Goal: Information Seeking & Learning: Learn about a topic

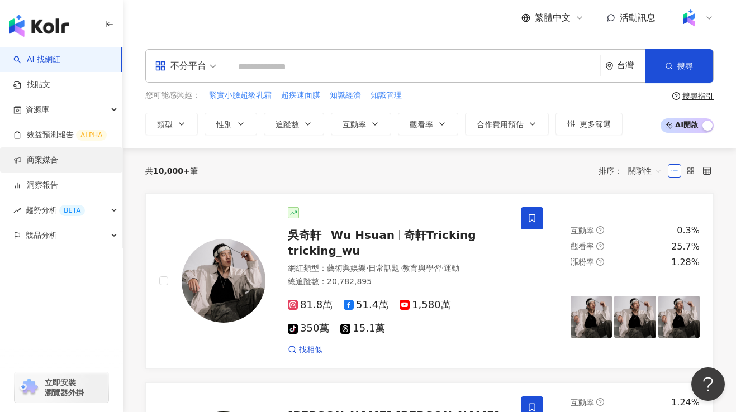
click at [58, 164] on link "商案媒合" at bounding box center [35, 160] width 45 height 11
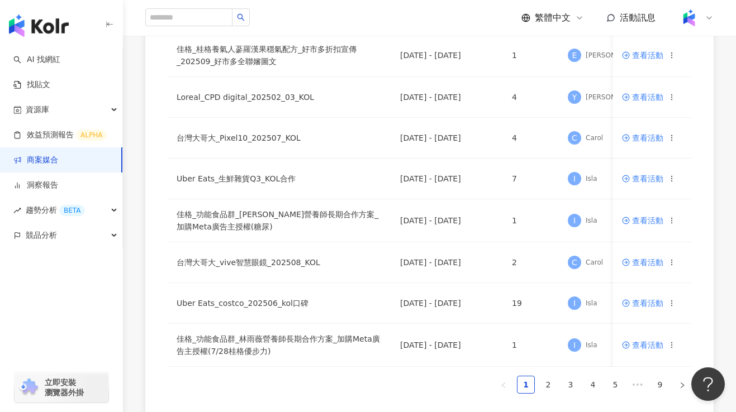
scroll to position [676, 0]
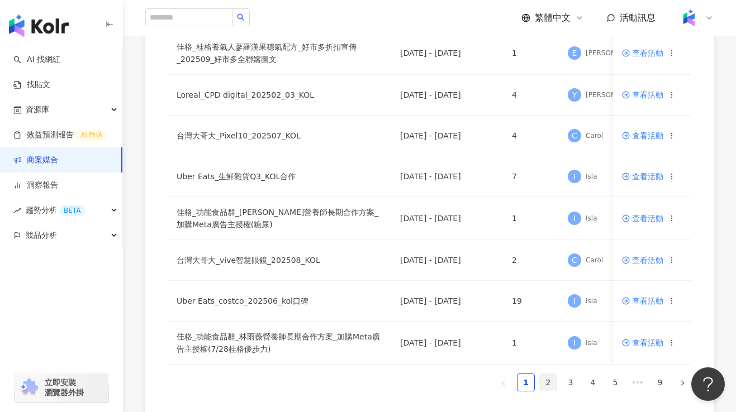
click at [545, 390] on link "2" at bounding box center [548, 382] width 17 height 17
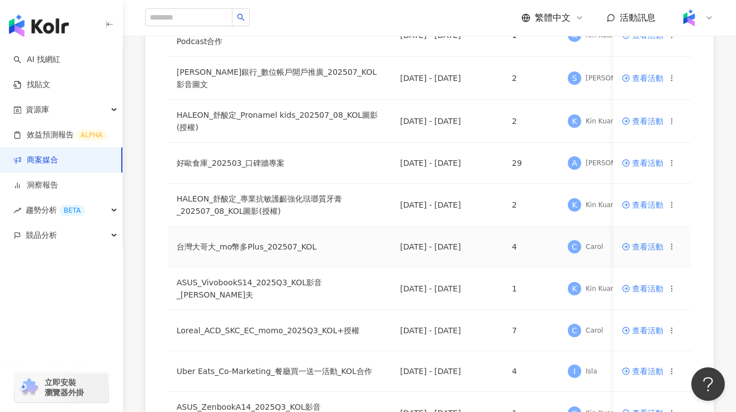
scroll to position [670, 0]
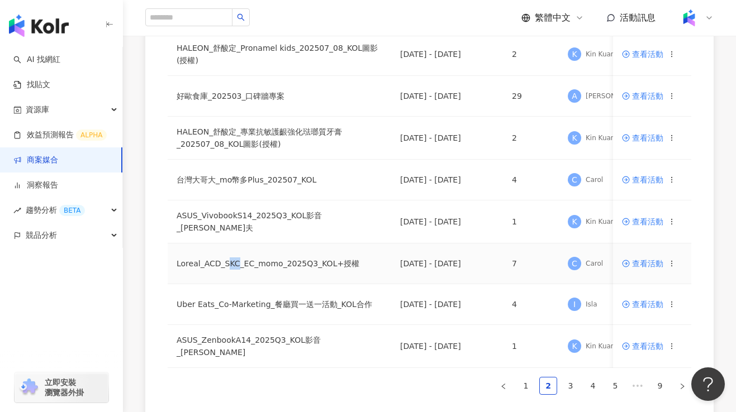
drag, startPoint x: 226, startPoint y: 258, endPoint x: 238, endPoint y: 259, distance: 12.3
click at [237, 259] on td "Loreal_ACD_SKC_EC_momo_2025Q3_KOL+授權" at bounding box center [279, 264] width 223 height 41
drag, startPoint x: 241, startPoint y: 258, endPoint x: 225, endPoint y: 258, distance: 16.2
click at [225, 258] on td "Loreal_ACD_SKC_EC_momo_2025Q3_KOL+授權" at bounding box center [279, 264] width 223 height 41
copy td "SKC_"
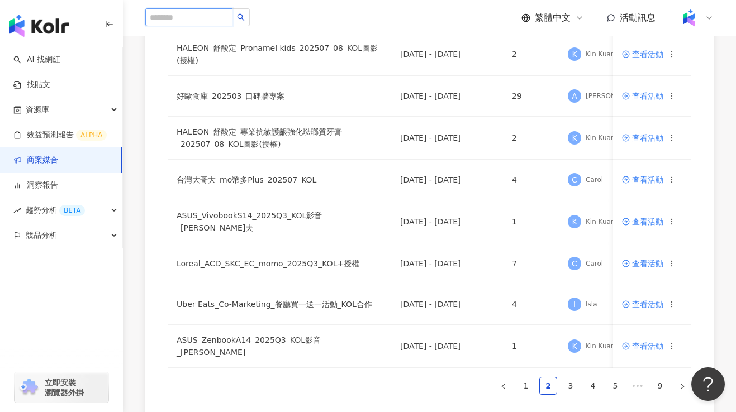
click at [201, 17] on input "search" at bounding box center [188, 17] width 87 height 18
paste input "****"
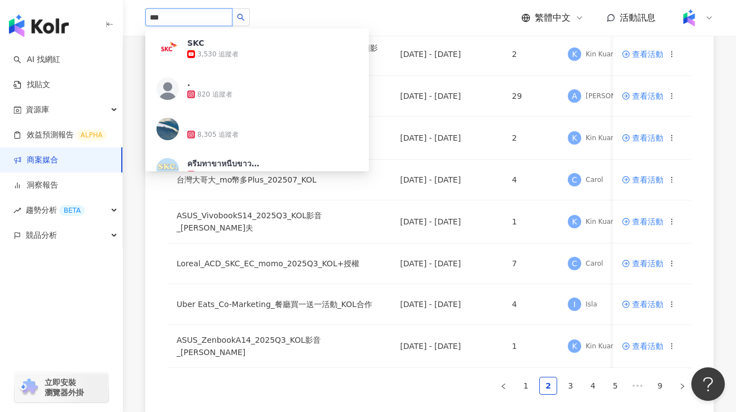
type input "***"
click at [357, 15] on div "*** SKC 3,530 追蹤者 . 820 追蹤者 8,305 追蹤者 ครีมทาขาหนีบขาวครีมเต่าแดง 34,392 追蹤者 skc…" at bounding box center [429, 18] width 568 height 36
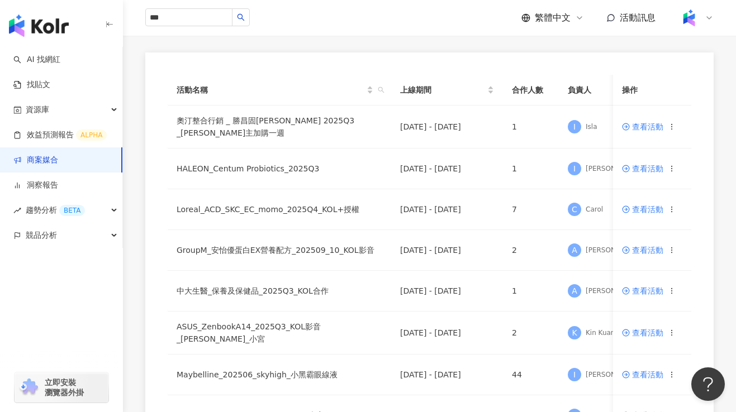
scroll to position [0, 0]
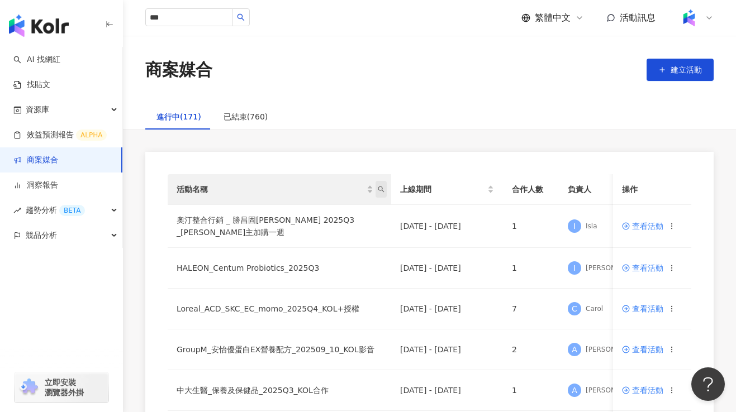
click at [378, 194] on span "活動名稱" at bounding box center [380, 189] width 11 height 17
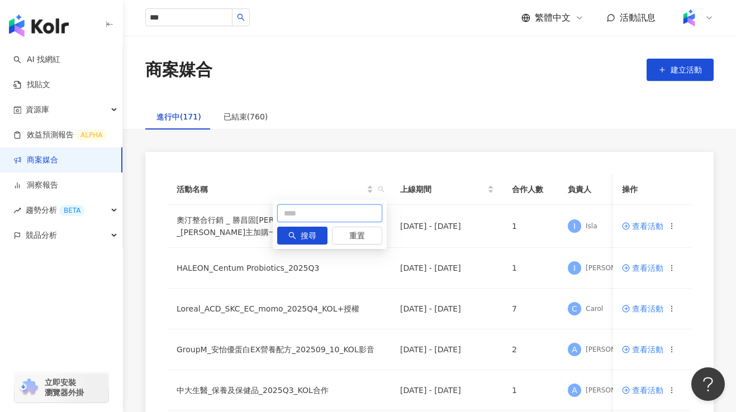
click at [358, 210] on input "text" at bounding box center [329, 213] width 105 height 18
paste input "****"
type input "***"
click at [313, 233] on span "搜尋" at bounding box center [309, 236] width 16 height 18
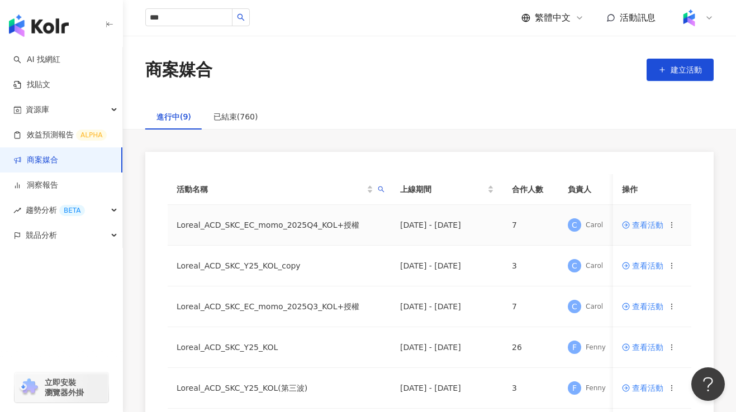
click at [307, 226] on td "Loreal_ACD_SKC_EC_momo_2025Q4_KOL+授權" at bounding box center [279, 225] width 223 height 41
click at [637, 225] on span "查看活動" at bounding box center [642, 225] width 41 height 8
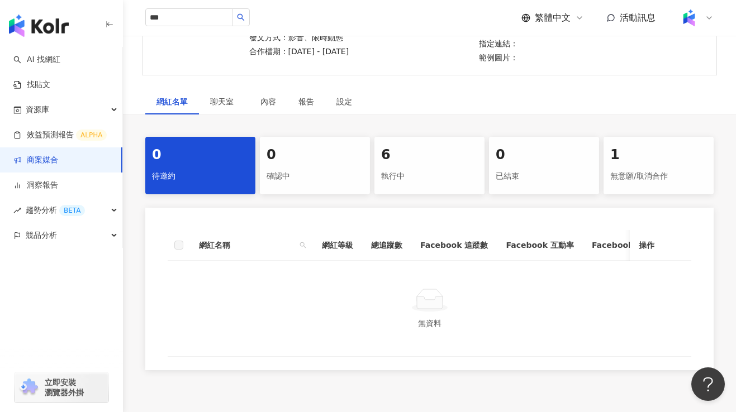
scroll to position [201, 0]
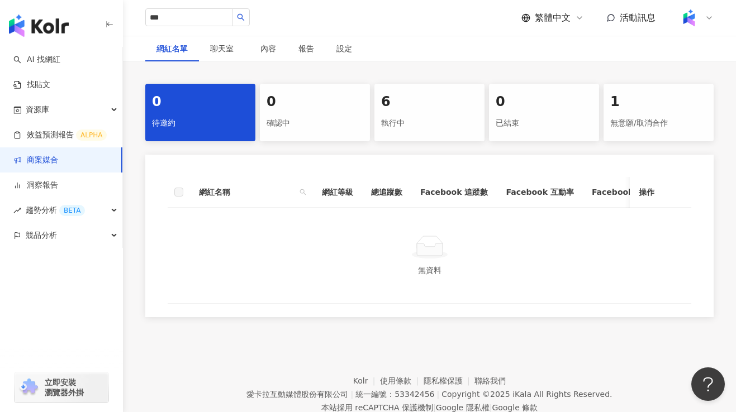
click at [427, 114] on div "執行中" at bounding box center [429, 123] width 97 height 19
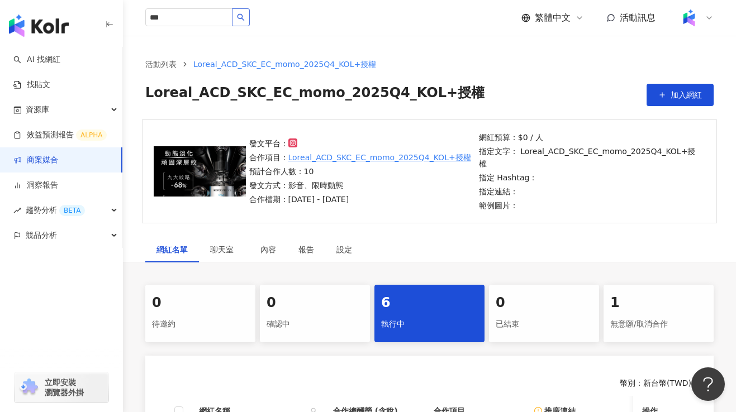
click at [245, 20] on icon "search" at bounding box center [240, 17] width 7 height 7
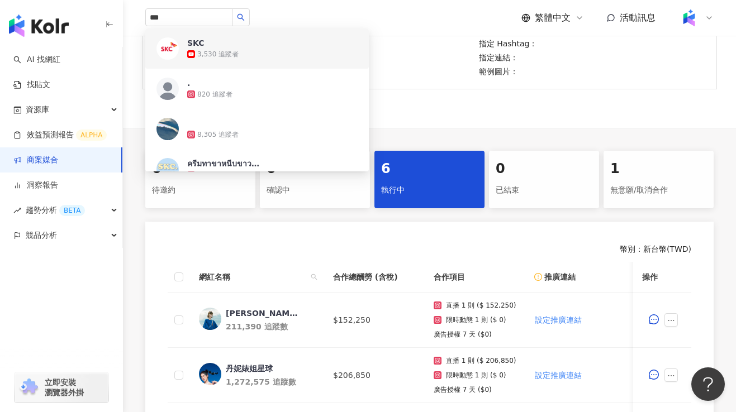
drag, startPoint x: 470, startPoint y: 97, endPoint x: 429, endPoint y: 87, distance: 42.0
click at [470, 103] on div "網紅名單 聊天室 內容 報告 設定" at bounding box center [429, 116] width 613 height 26
click at [331, 17] on div "*** SKC 3,530 追蹤者 . 820 追蹤者 8,305 追蹤者 ครีมทาขาหนีบขาวครีมเต่าแดง 34,392 追蹤者 skc…" at bounding box center [429, 18] width 568 height 36
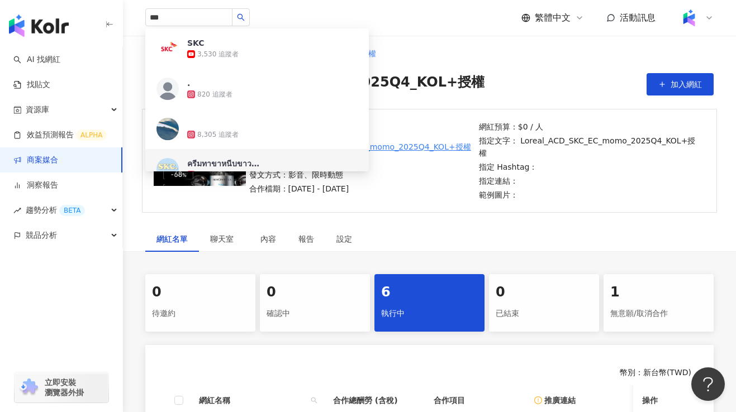
scroll to position [0, 0]
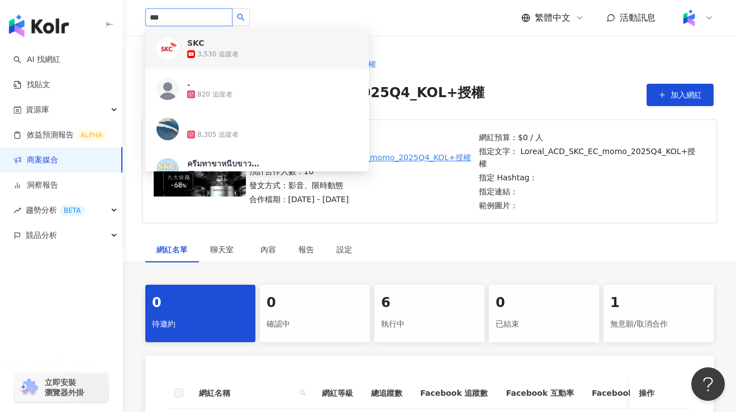
click at [199, 16] on input "***" at bounding box center [188, 17] width 87 height 18
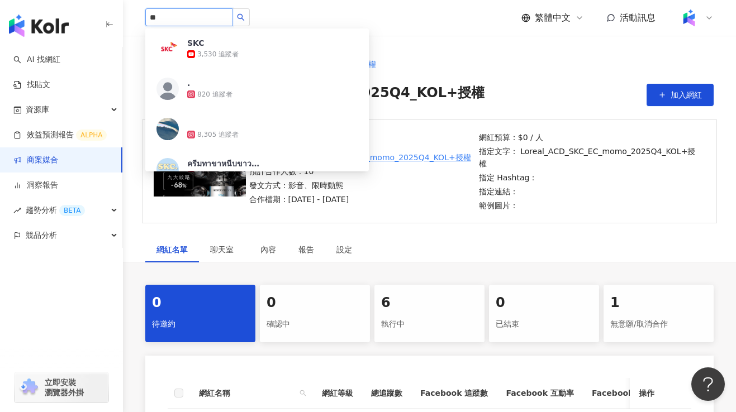
type input "*"
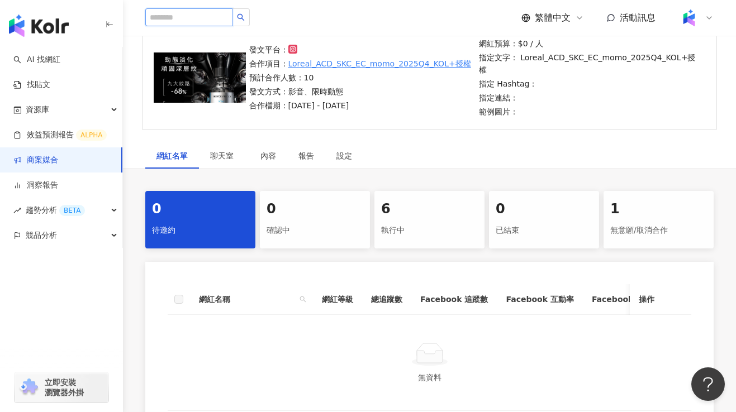
scroll to position [134, 0]
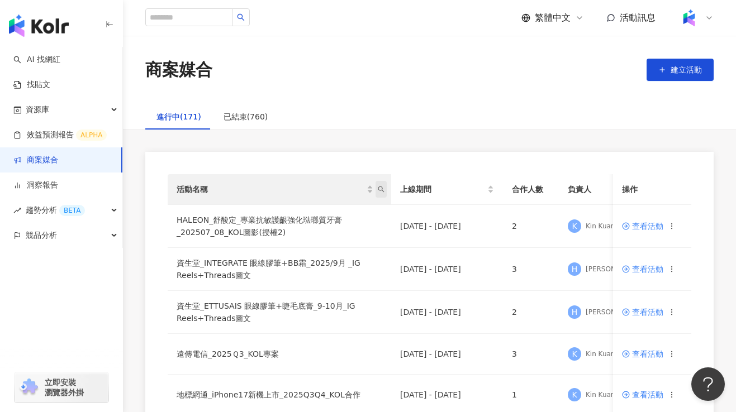
click at [382, 191] on icon "search" at bounding box center [381, 190] width 6 height 6
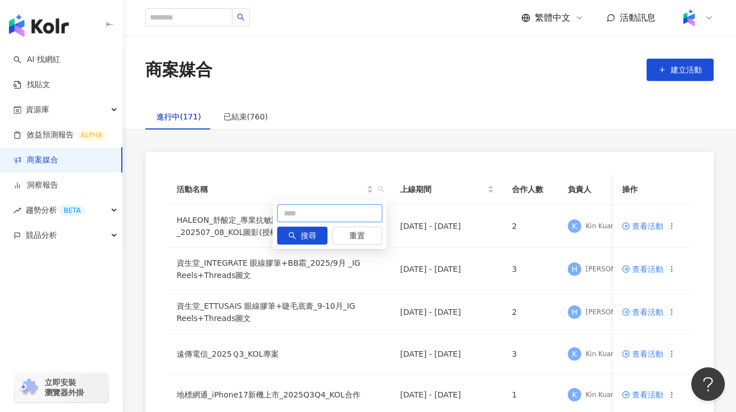
click at [359, 212] on input "text" at bounding box center [329, 213] width 105 height 18
paste input "****"
type input "***"
click at [310, 230] on span "搜尋" at bounding box center [309, 236] width 16 height 18
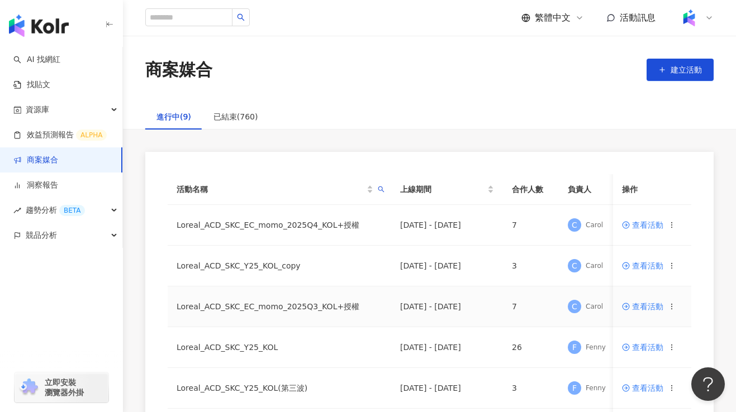
click at [633, 305] on span "查看活動" at bounding box center [642, 307] width 41 height 8
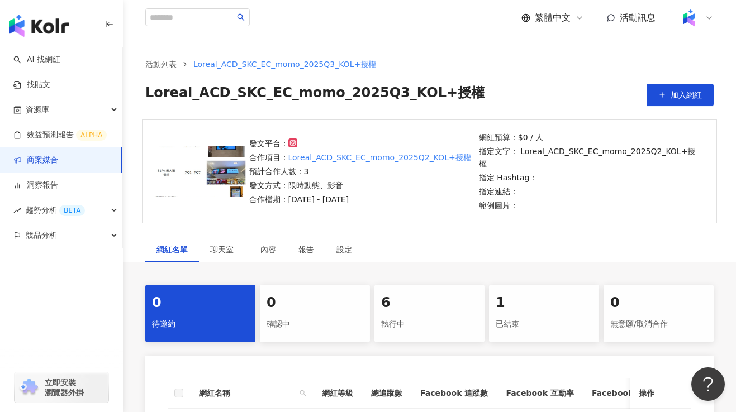
click at [449, 315] on div "執行中" at bounding box center [429, 324] width 97 height 19
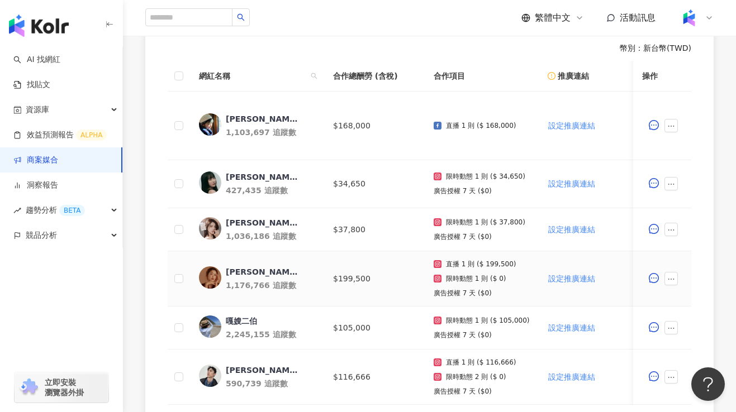
scroll to position [20, 0]
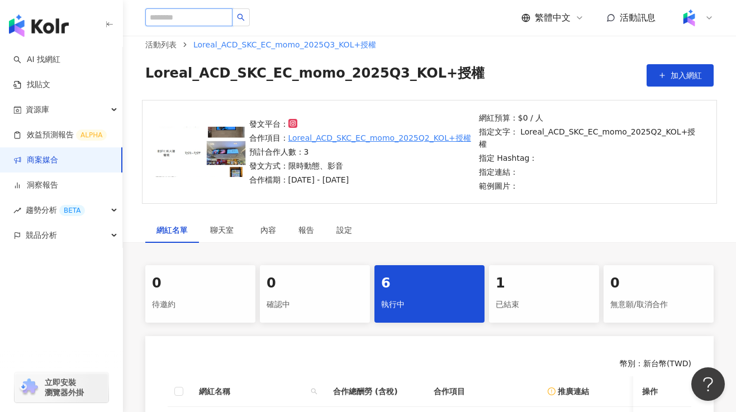
click at [174, 15] on input "search" at bounding box center [188, 17] width 87 height 18
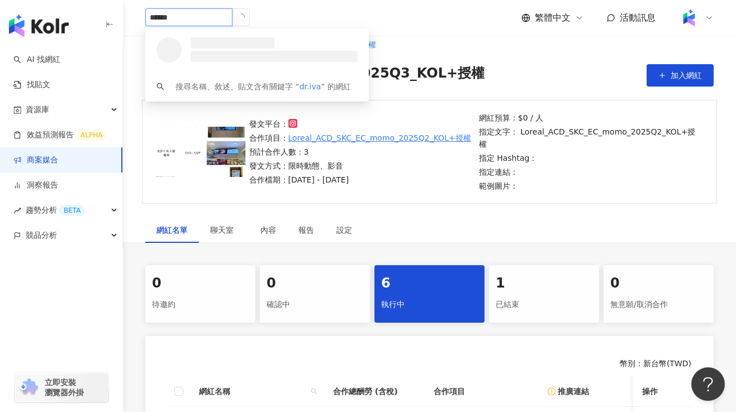
type input "*******"
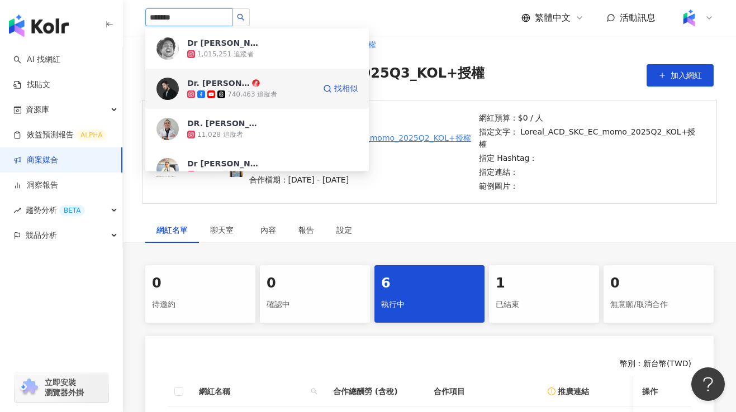
click at [255, 97] on div "740,463 追蹤者" at bounding box center [252, 94] width 50 height 9
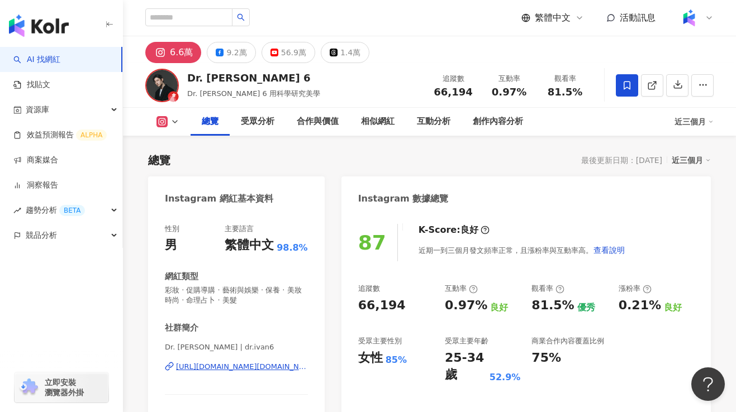
scroll to position [67, 0]
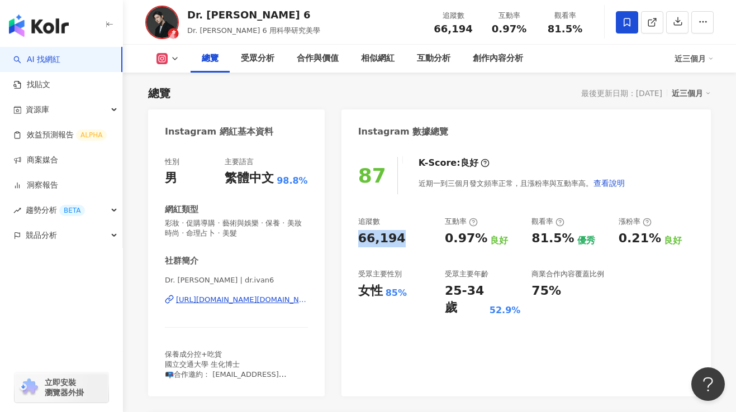
drag, startPoint x: 400, startPoint y: 240, endPoint x: 357, endPoint y: 239, distance: 43.0
click at [357, 239] on div "87 K-Score : 良好 近期一到三個月發文頻率正常，且漲粉率與互動率高。 查看說明 追蹤數 66,194 互動率 0.97% 良好 觀看率 81.5%…" at bounding box center [525, 271] width 369 height 251
copy div "66,194"
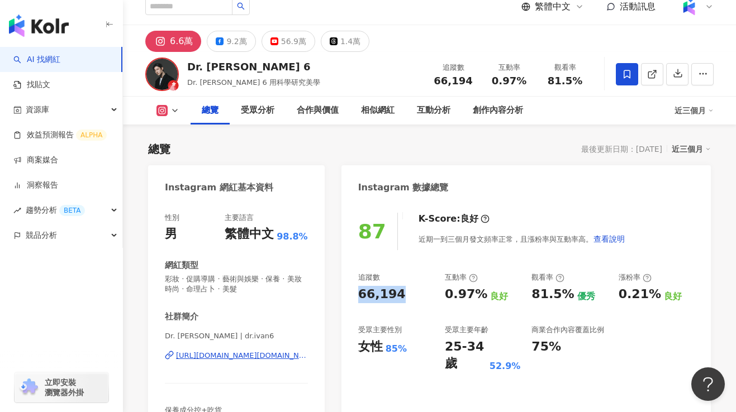
scroll to position [0, 0]
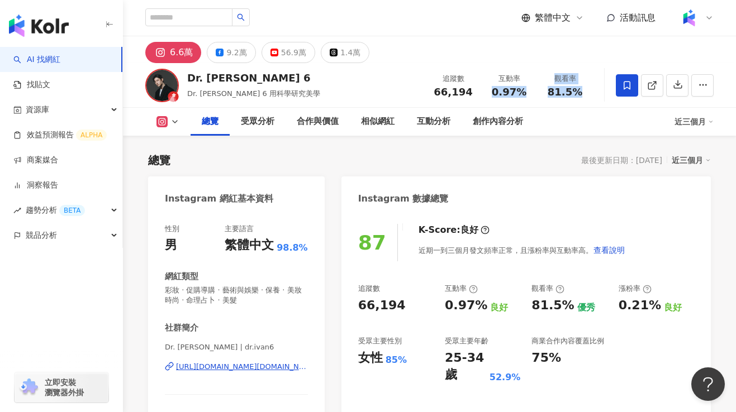
drag, startPoint x: 496, startPoint y: 90, endPoint x: 584, endPoint y: 91, distance: 88.3
click at [584, 91] on div "追蹤數 66,194 互動率 0.97% 觀看率 81.5%" at bounding box center [509, 85] width 168 height 33
click at [584, 94] on div "81.5%" at bounding box center [565, 92] width 42 height 11
drag, startPoint x: 493, startPoint y: 92, endPoint x: 522, endPoint y: 92, distance: 29.6
click at [522, 92] on div "0.97%" at bounding box center [509, 92] width 42 height 11
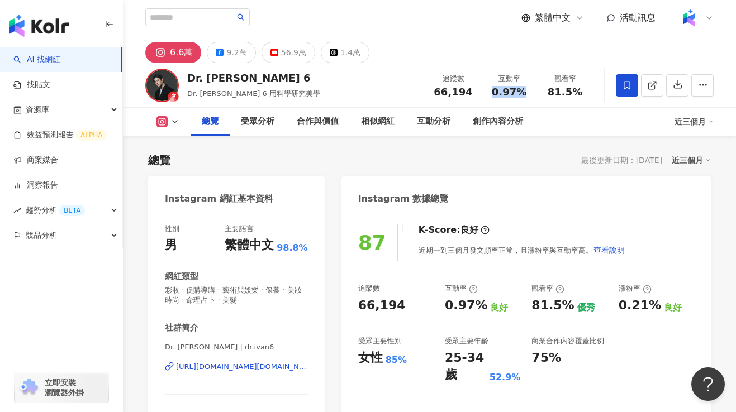
copy span "0.97%"
drag, startPoint x: 551, startPoint y: 89, endPoint x: 586, endPoint y: 91, distance: 35.2
click at [586, 91] on div "觀看率 81.5%" at bounding box center [565, 85] width 56 height 24
copy span "81.5%"
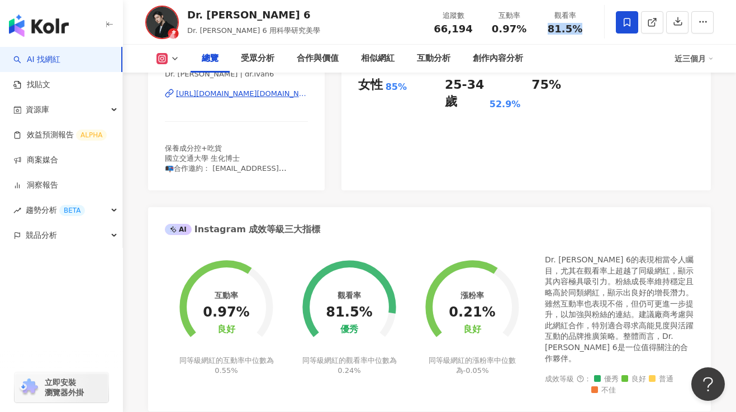
scroll to position [402, 0]
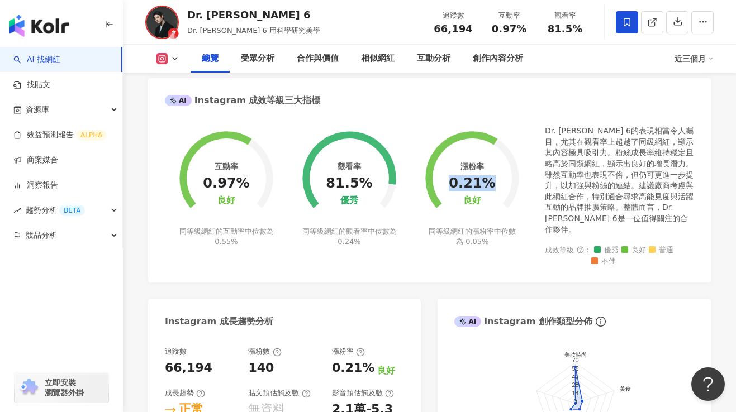
drag, startPoint x: 454, startPoint y: 178, endPoint x: 487, endPoint y: 179, distance: 33.0
click at [487, 179] on div "0.21%" at bounding box center [472, 184] width 46 height 16
copy div "0.21%"
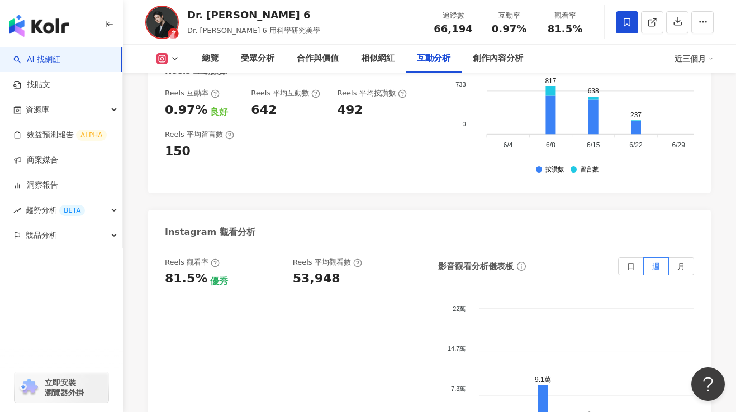
scroll to position [2494, 0]
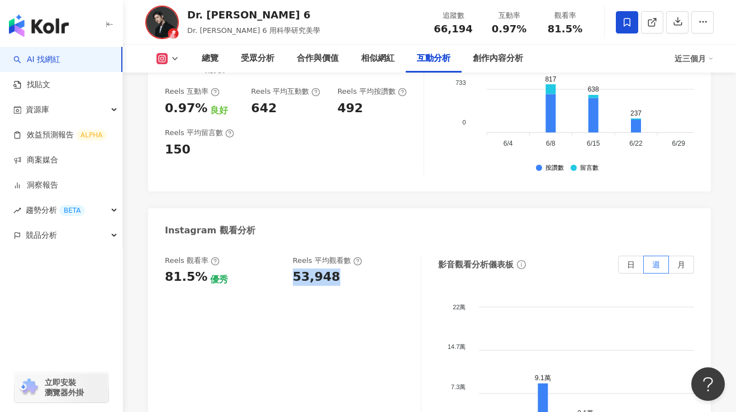
drag, startPoint x: 345, startPoint y: 202, endPoint x: 292, endPoint y: 200, distance: 52.6
click at [293, 269] on div "53,948" at bounding box center [351, 277] width 117 height 17
copy div "53,948"
click at [388, 257] on div "Reels 觀看率 81.5% 優秀 Reels 平均觀看數 53,948" at bounding box center [293, 367] width 256 height 223
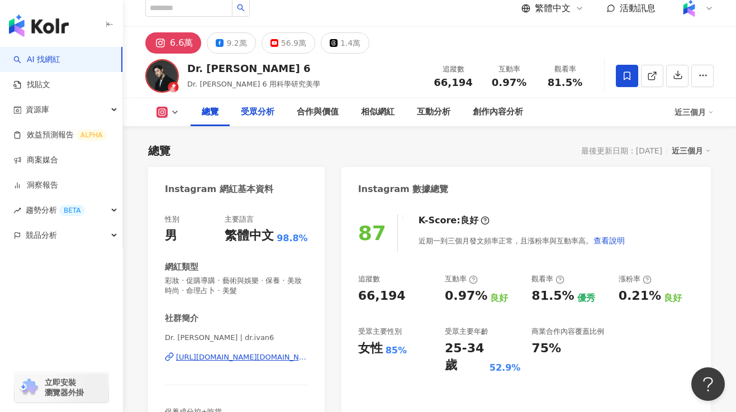
scroll to position [0, 0]
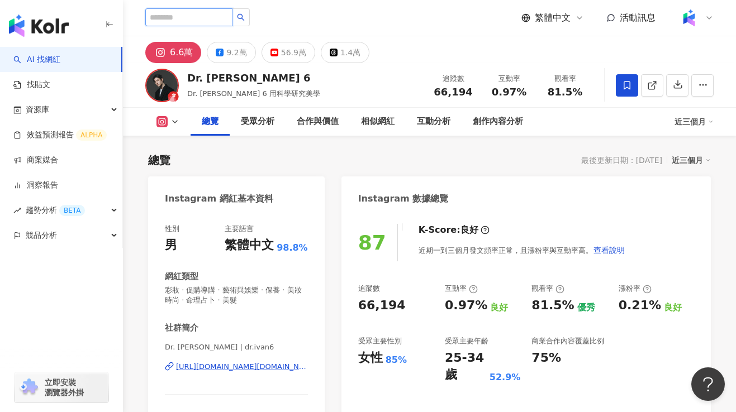
click at [204, 22] on input "search" at bounding box center [188, 17] width 87 height 18
type input "***"
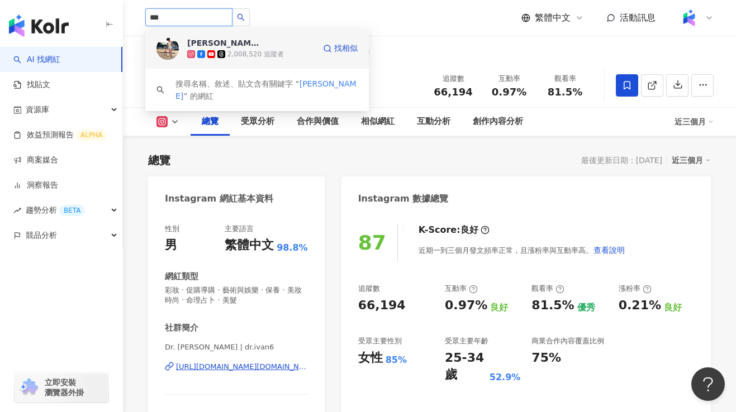
click at [259, 41] on span "王君萍" at bounding box center [223, 42] width 73 height 11
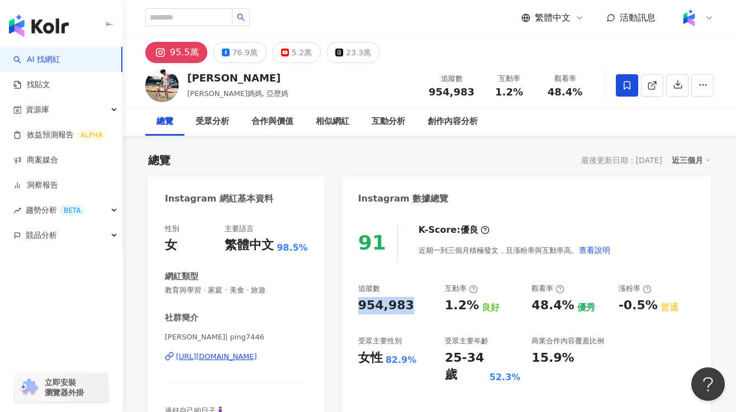
drag, startPoint x: 358, startPoint y: 305, endPoint x: 406, endPoint y: 307, distance: 48.1
click at [406, 307] on div "954,983" at bounding box center [395, 305] width 75 height 17
copy div "954,983"
drag, startPoint x: 445, startPoint y: 308, endPoint x: 472, endPoint y: 308, distance: 26.8
click at [472, 308] on div "1.2%" at bounding box center [462, 305] width 34 height 17
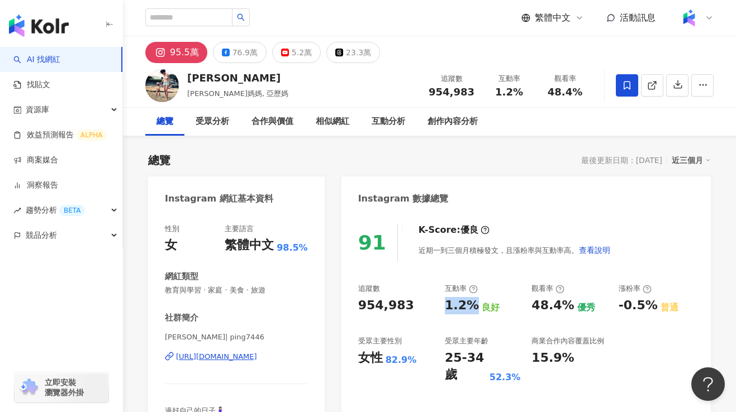
copy div "1.2%"
drag, startPoint x: 551, startPoint y: 92, endPoint x: 578, endPoint y: 92, distance: 26.3
click at [578, 92] on span "48.4%" at bounding box center [565, 92] width 35 height 11
copy span "48.4%"
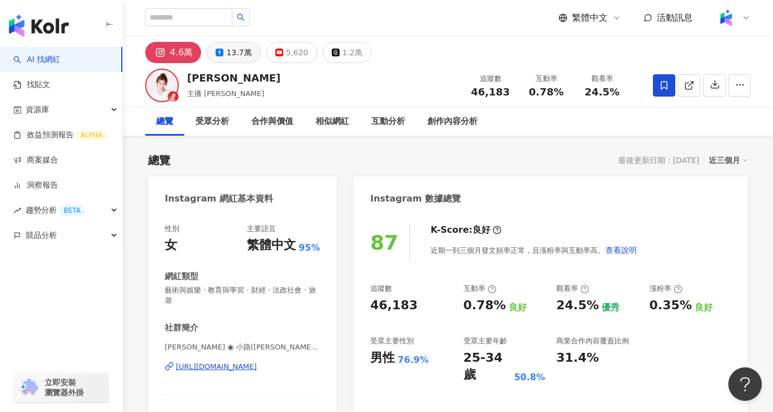
click at [226, 59] on div "13.7萬" at bounding box center [238, 53] width 25 height 16
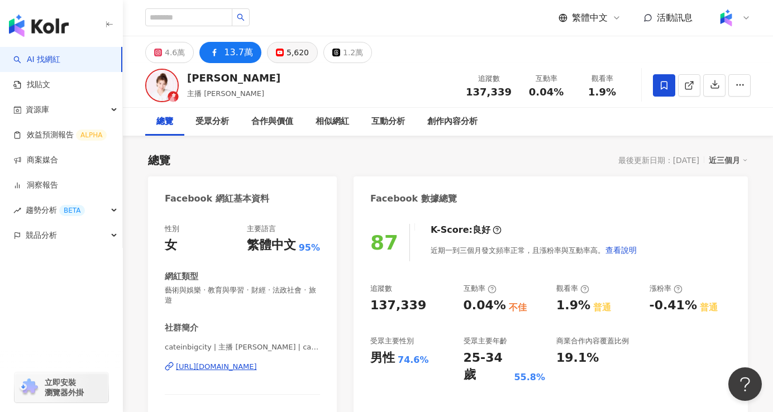
click at [279, 56] on button "5,620" at bounding box center [292, 52] width 51 height 21
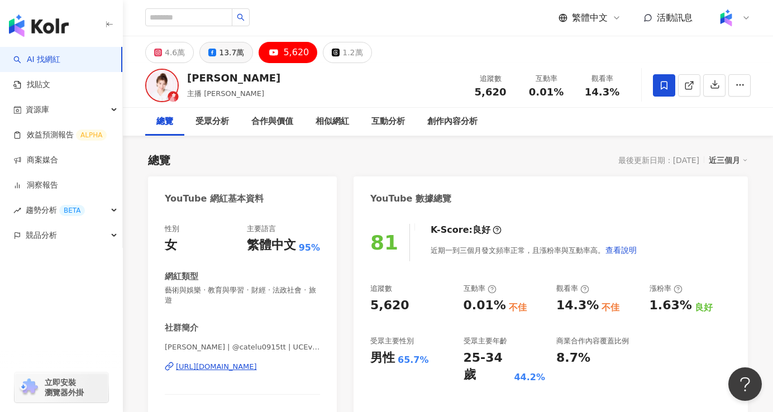
click at [229, 54] on div "13.7萬" at bounding box center [231, 53] width 25 height 16
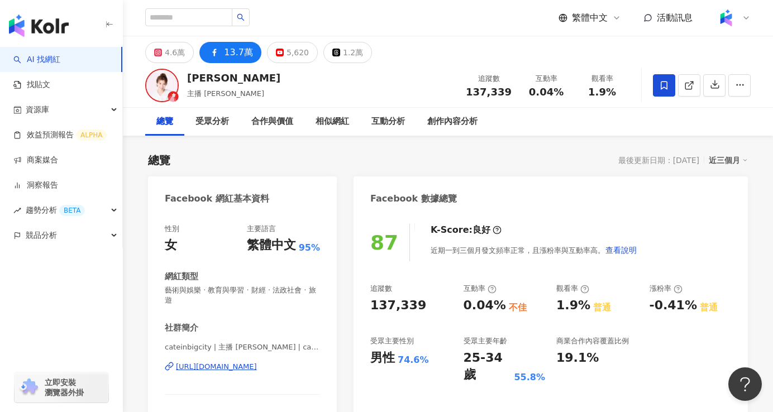
click at [257, 362] on div "https://www.facebook.com/1466432003626807" at bounding box center [216, 367] width 81 height 10
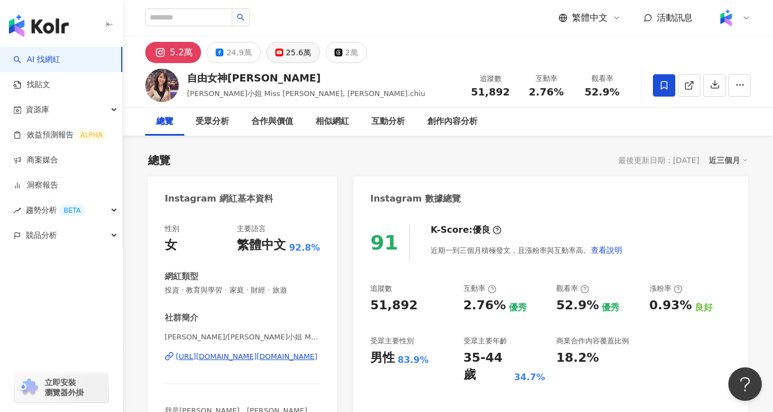
click at [287, 58] on div "25.6萬" at bounding box center [298, 53] width 25 height 16
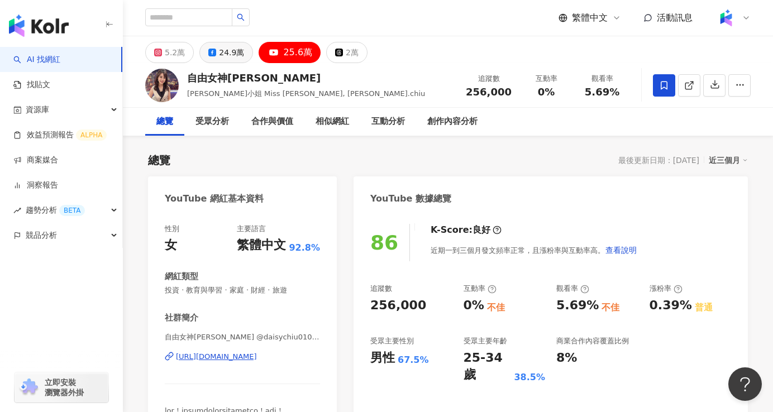
click at [231, 55] on div "24.9萬" at bounding box center [231, 53] width 25 height 16
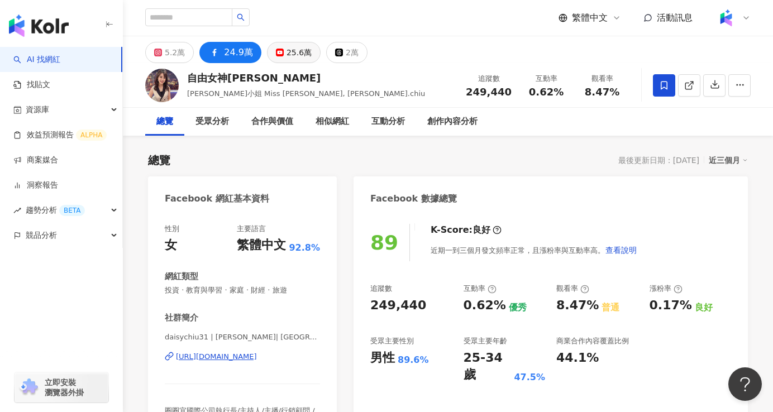
click at [276, 50] on icon at bounding box center [280, 53] width 8 height 8
click at [289, 54] on div "25.6萬" at bounding box center [299, 53] width 25 height 16
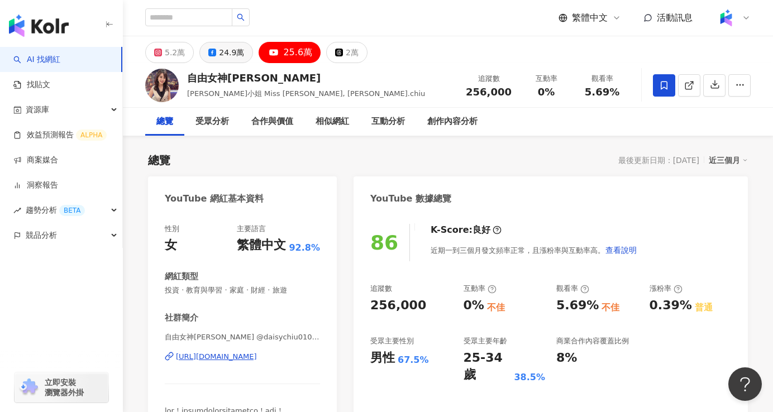
click at [236, 54] on div "24.9萬" at bounding box center [231, 53] width 25 height 16
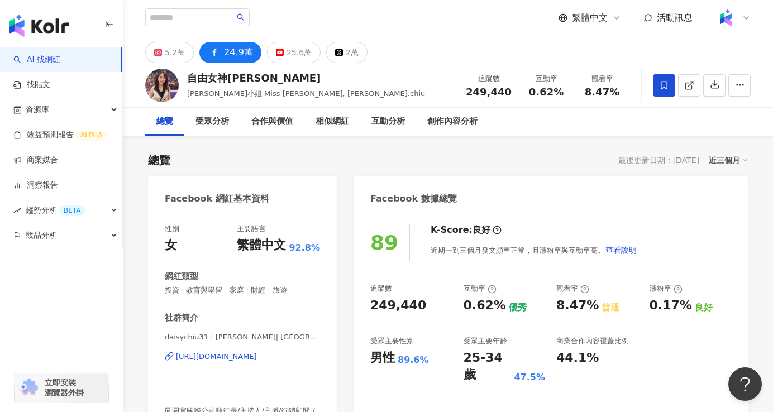
click at [241, 355] on div "https://www.facebook.com/135989232402" at bounding box center [216, 357] width 81 height 10
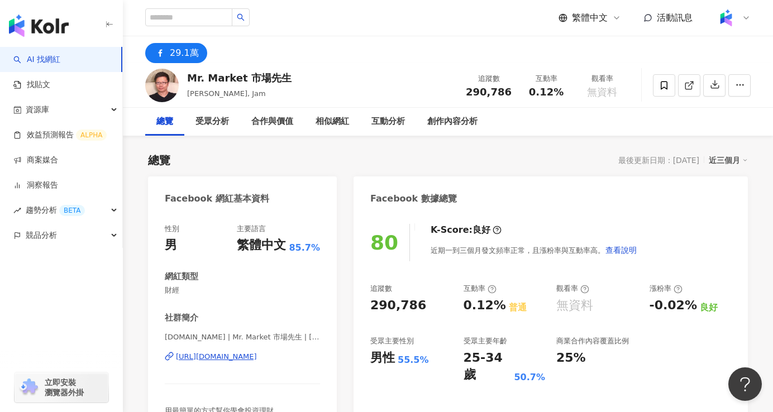
click at [200, 355] on div "[URL][DOMAIN_NAME]" at bounding box center [216, 357] width 81 height 10
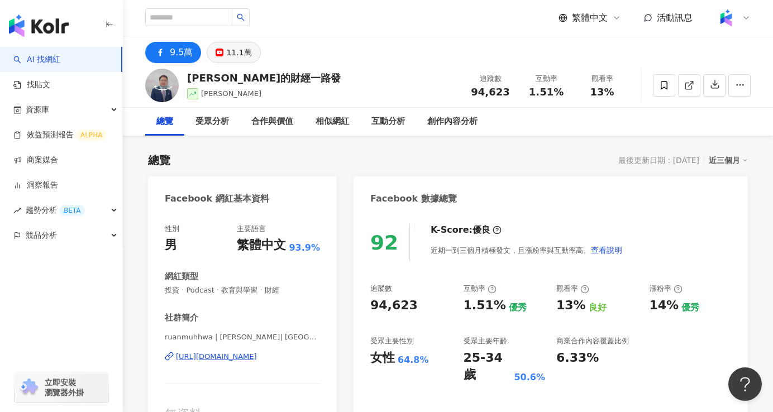
click at [228, 52] on div "11.1萬" at bounding box center [238, 53] width 25 height 16
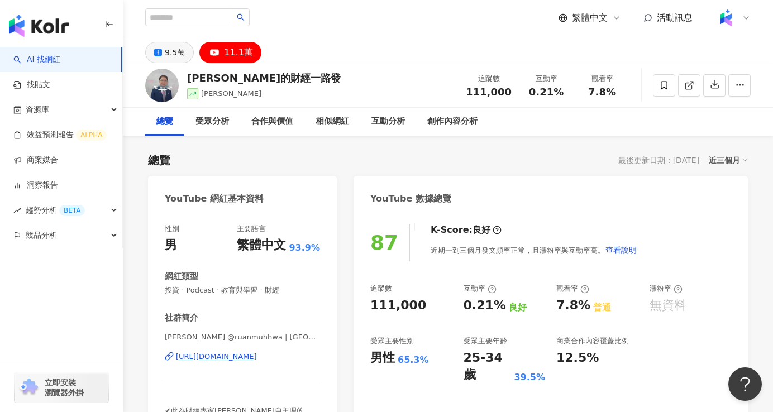
click at [182, 51] on div "9.5萬" at bounding box center [175, 53] width 20 height 16
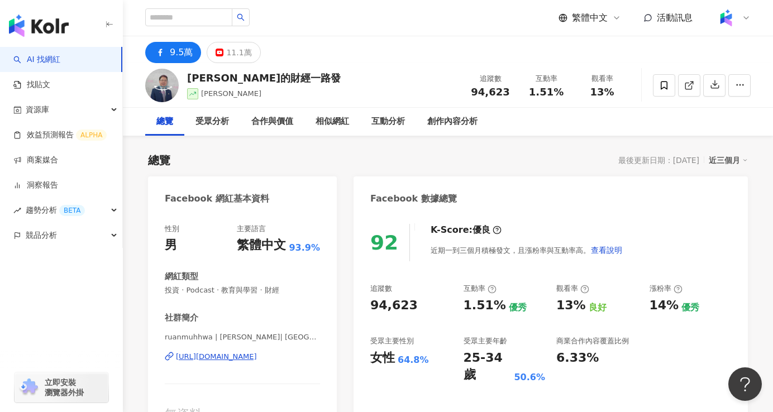
click at [230, 356] on div "[URL][DOMAIN_NAME]" at bounding box center [216, 357] width 81 height 10
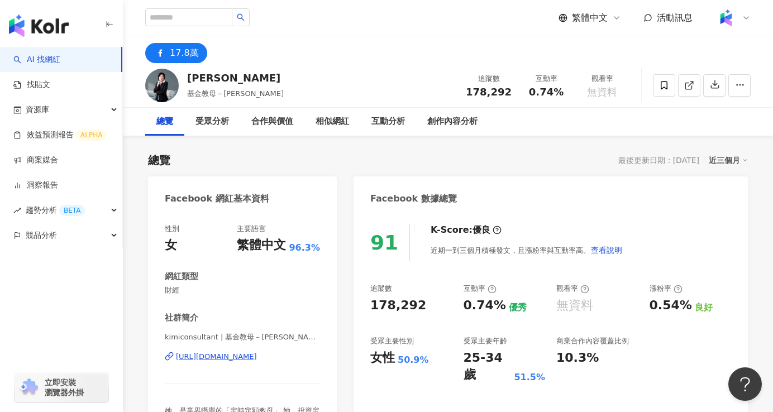
click at [226, 358] on div "https://www.facebook.com/332027666879335" at bounding box center [216, 357] width 81 height 10
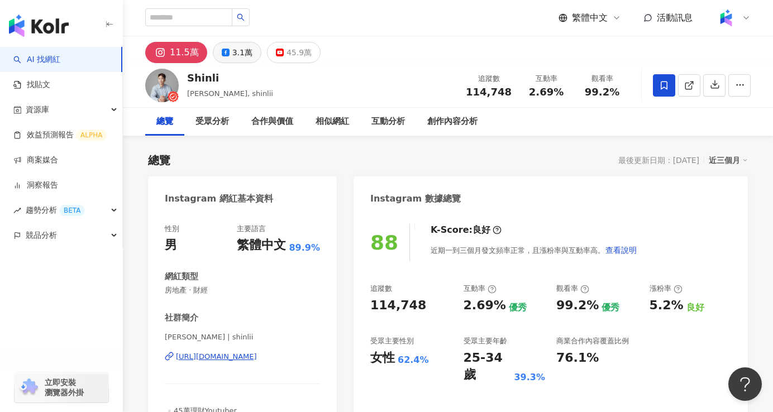
click at [232, 62] on button "3.1萬" at bounding box center [237, 52] width 49 height 21
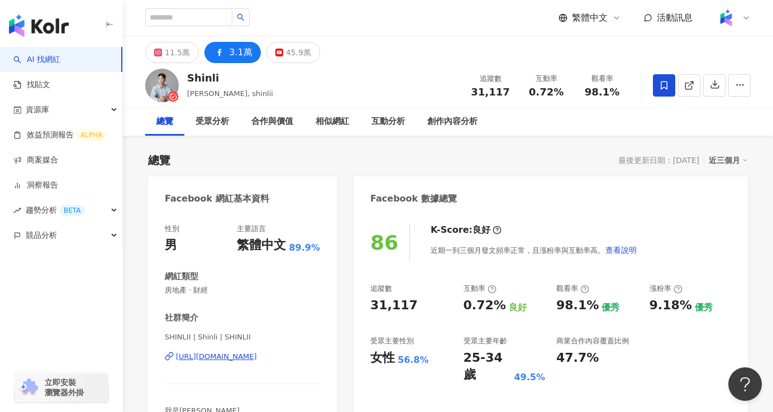
click at [223, 356] on div "https://www.facebook.com/1505072059549689" at bounding box center [216, 357] width 81 height 10
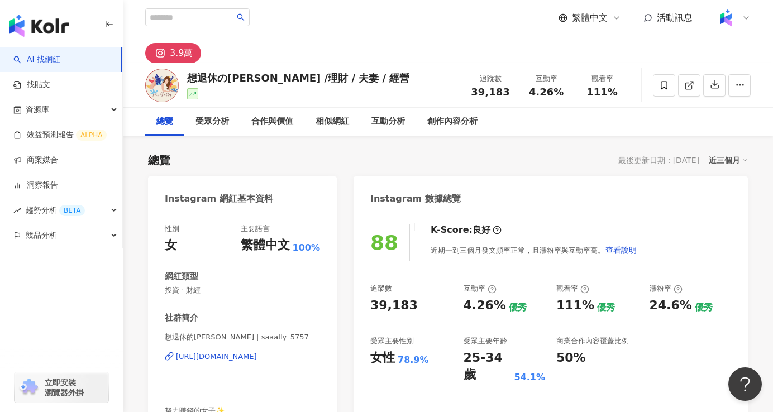
click at [257, 358] on div "[URL][DOMAIN_NAME]" at bounding box center [216, 357] width 81 height 10
drag, startPoint x: 246, startPoint y: 78, endPoint x: 180, endPoint y: 75, distance: 65.4
click at [180, 75] on div "想退休の[PERSON_NAME] /理財 / 夫妻 / 經營 追蹤數 39,183 互動率 4.26% 觀看率 111%" at bounding box center [448, 85] width 650 height 44
copy div "想退休の[PERSON_NAME]"
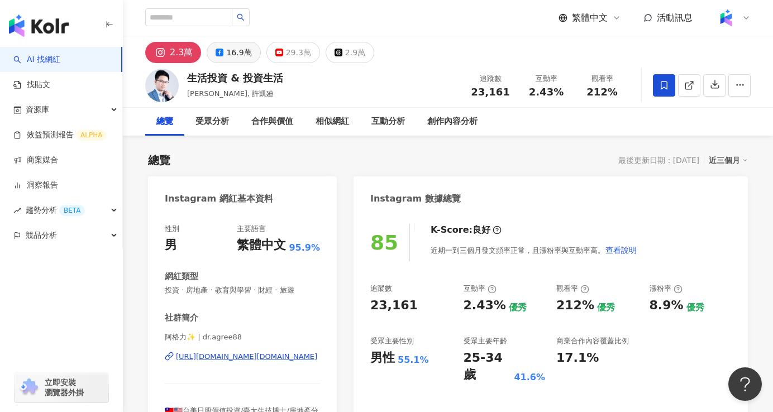
click at [236, 56] on div "16.9萬" at bounding box center [238, 53] width 25 height 16
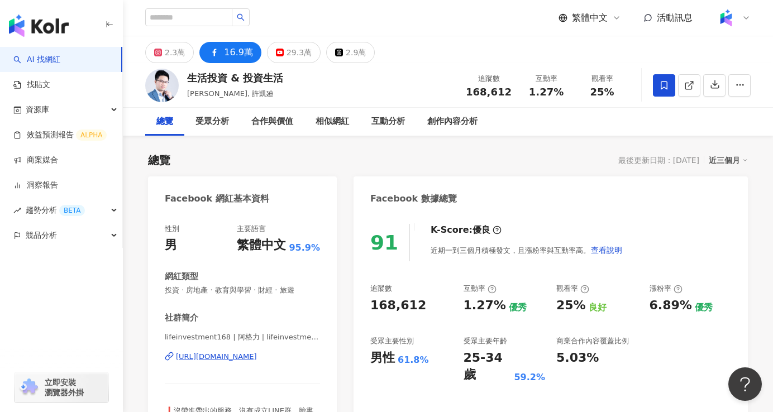
click at [190, 360] on div "https://www.facebook.com/669220916438040" at bounding box center [216, 357] width 81 height 10
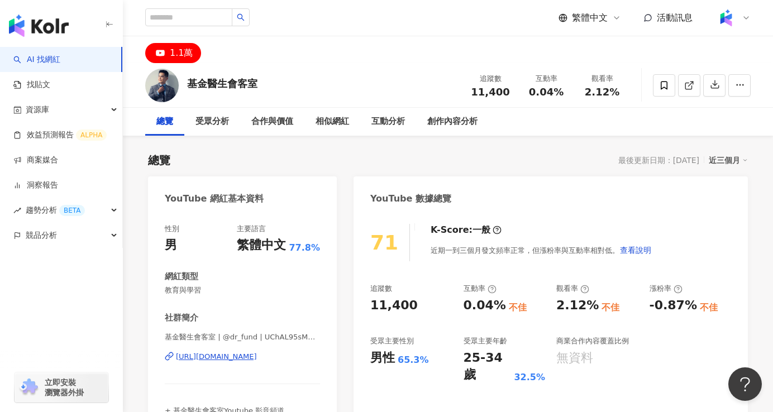
click at [248, 358] on div "https://www.youtube.com/channel/UChAL95sMQQnAF7AWXthz_ig" at bounding box center [216, 357] width 81 height 10
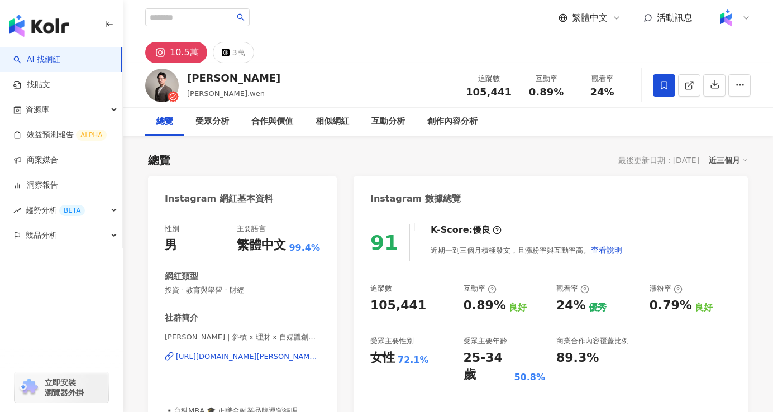
click at [258, 355] on div "https://www.instagram.com/henry.wen/" at bounding box center [248, 357] width 144 height 10
click at [226, 50] on icon at bounding box center [226, 53] width 8 height 8
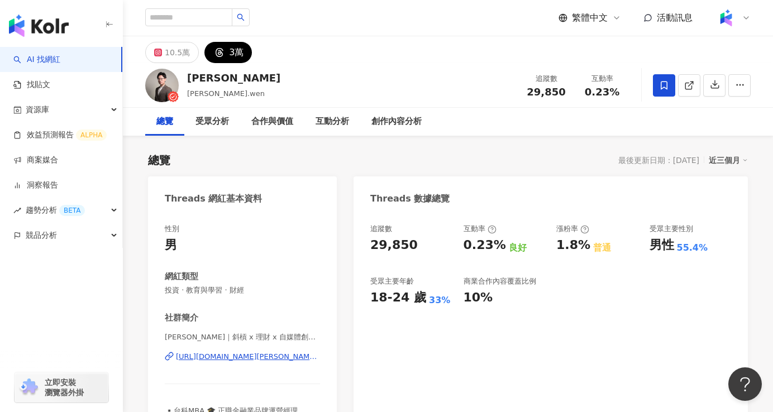
scroll to position [134, 0]
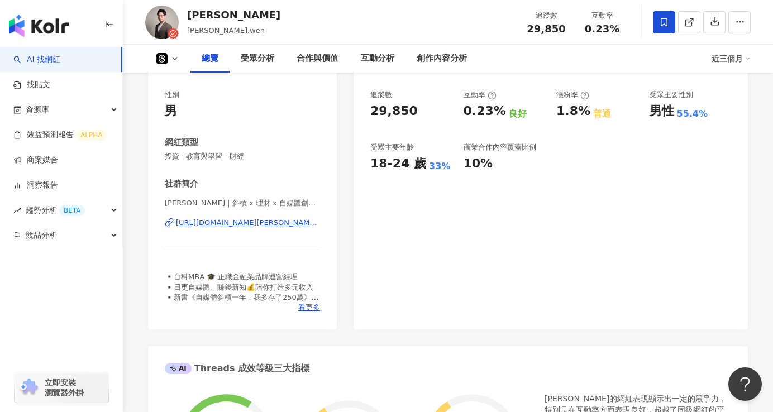
click at [286, 223] on div "https://www.threads.com/@henry.wen" at bounding box center [248, 223] width 144 height 10
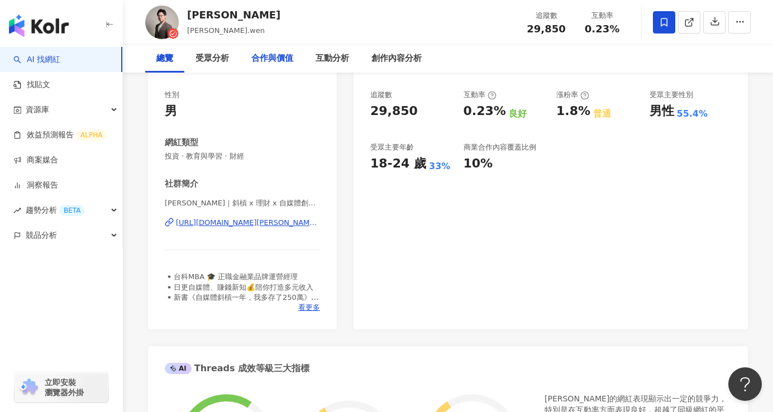
scroll to position [0, 0]
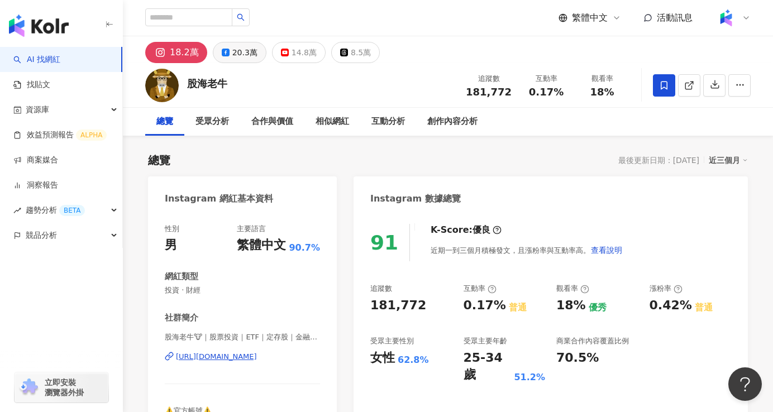
click at [234, 59] on div "20.3萬" at bounding box center [244, 53] width 25 height 16
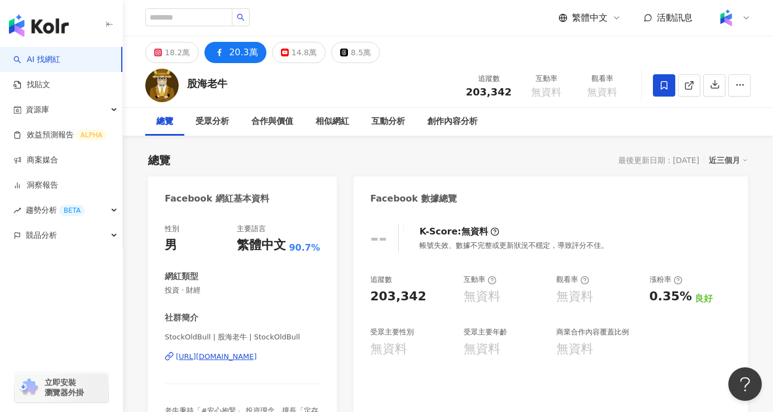
click at [221, 356] on div "[URL][DOMAIN_NAME]" at bounding box center [216, 357] width 81 height 10
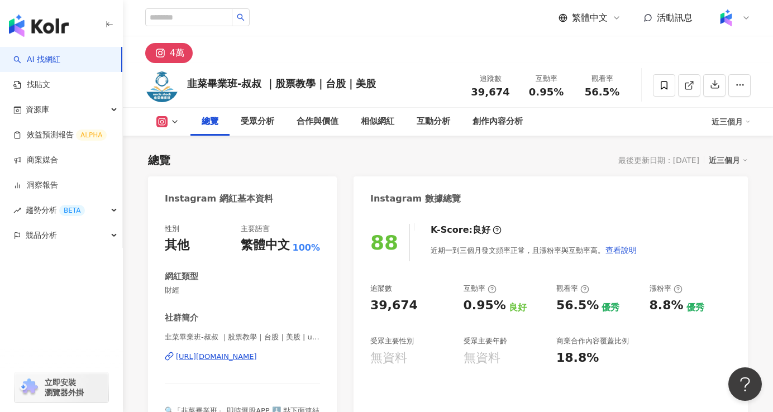
scroll to position [67, 0]
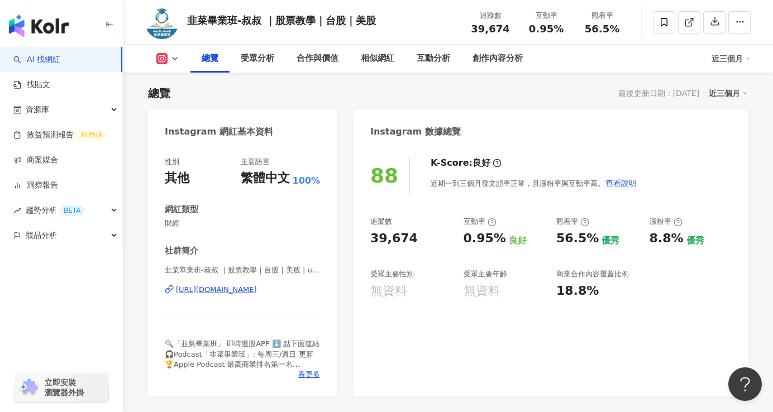
click at [257, 290] on div "[URL][DOMAIN_NAME]" at bounding box center [216, 290] width 81 height 10
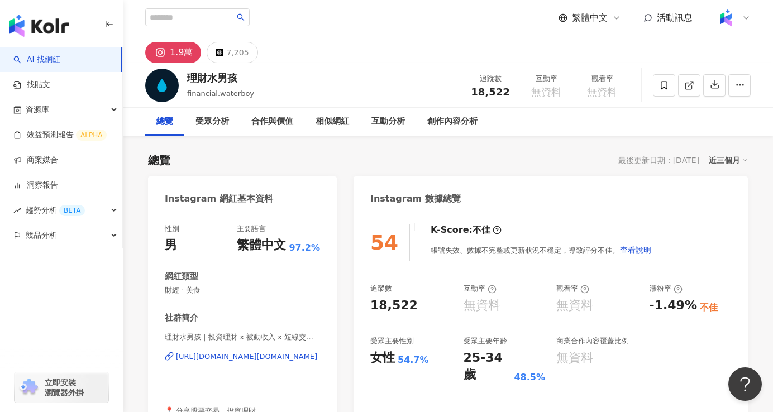
click at [249, 353] on div "https://www.instagram.com/financial.waterboy/" at bounding box center [246, 357] width 141 height 10
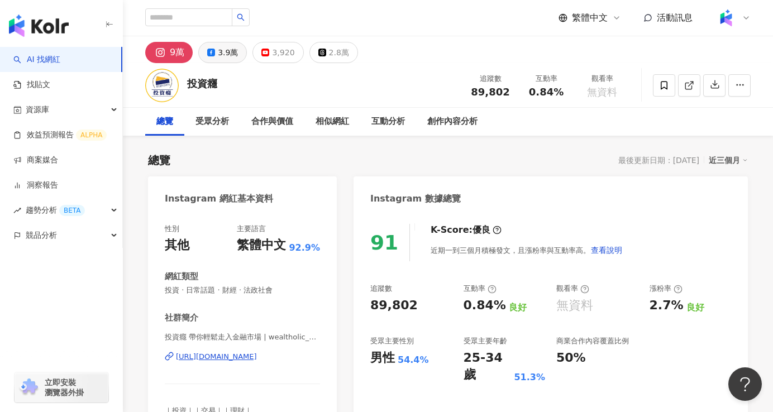
click at [229, 58] on div "3.9萬" at bounding box center [228, 53] width 20 height 16
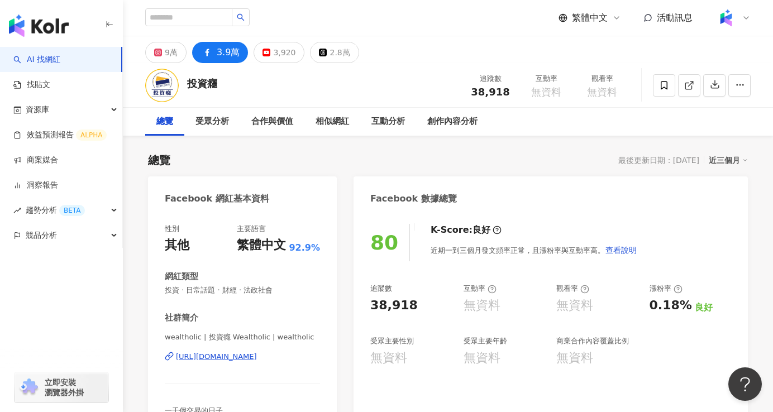
click at [253, 359] on div "https://www.facebook.com/109848380728925" at bounding box center [216, 357] width 81 height 10
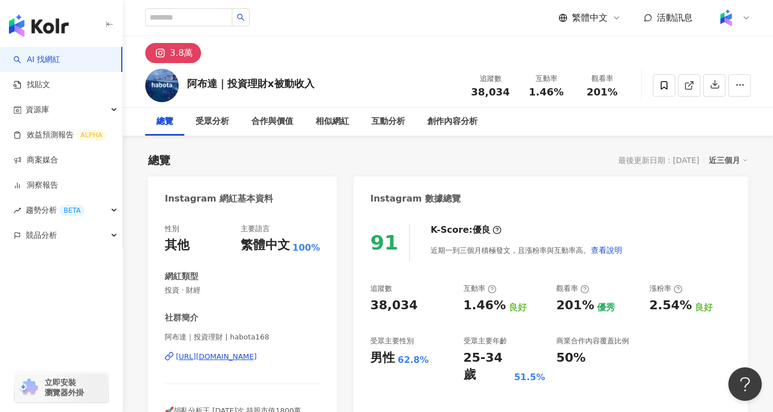
click at [257, 359] on div "[URL][DOMAIN_NAME]" at bounding box center [216, 357] width 81 height 10
